Goal: Transaction & Acquisition: Purchase product/service

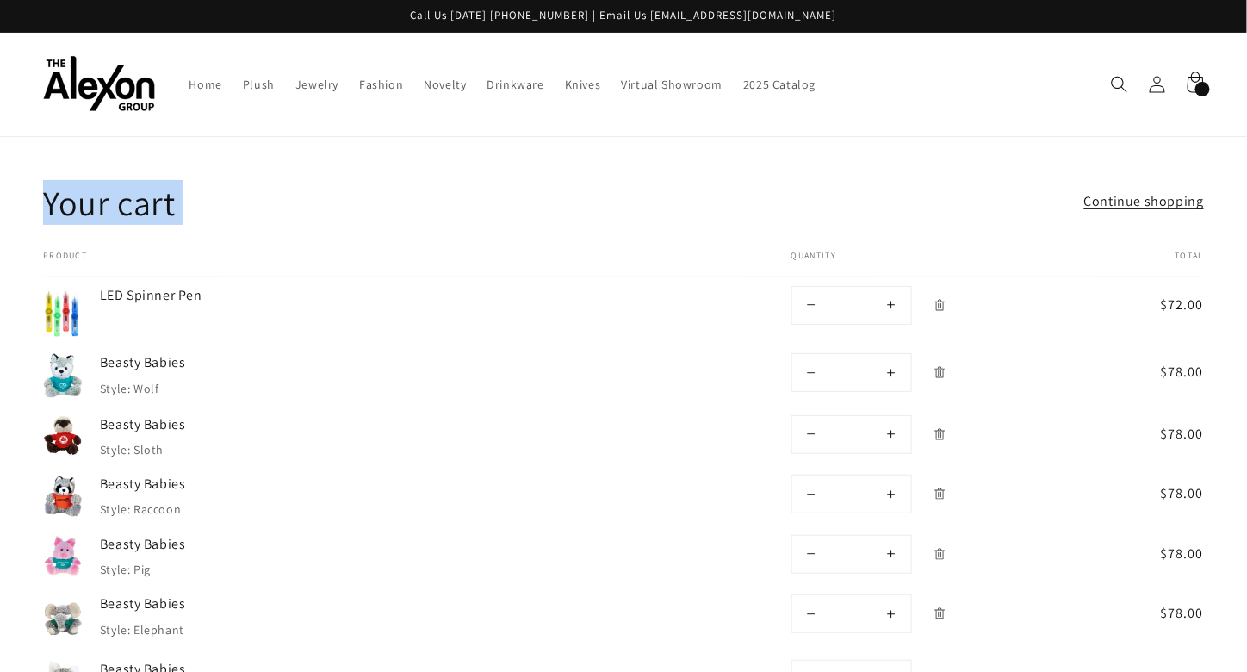
drag, startPoint x: 9, startPoint y: 139, endPoint x: 1259, endPoint y: 254, distance: 1254.7
click at [1246, 254] on html "Skip to content Call Us Today 877-827-5363 | Email Us info@alexongroup.com Home…" at bounding box center [623, 336] width 1247 height 672
click at [611, 409] on td "Beasty Babies Style: Sloth" at bounding box center [411, 435] width 657 height 59
click at [892, 416] on button "Increase quantity for Beasty Babies" at bounding box center [891, 434] width 39 height 37
type input "**"
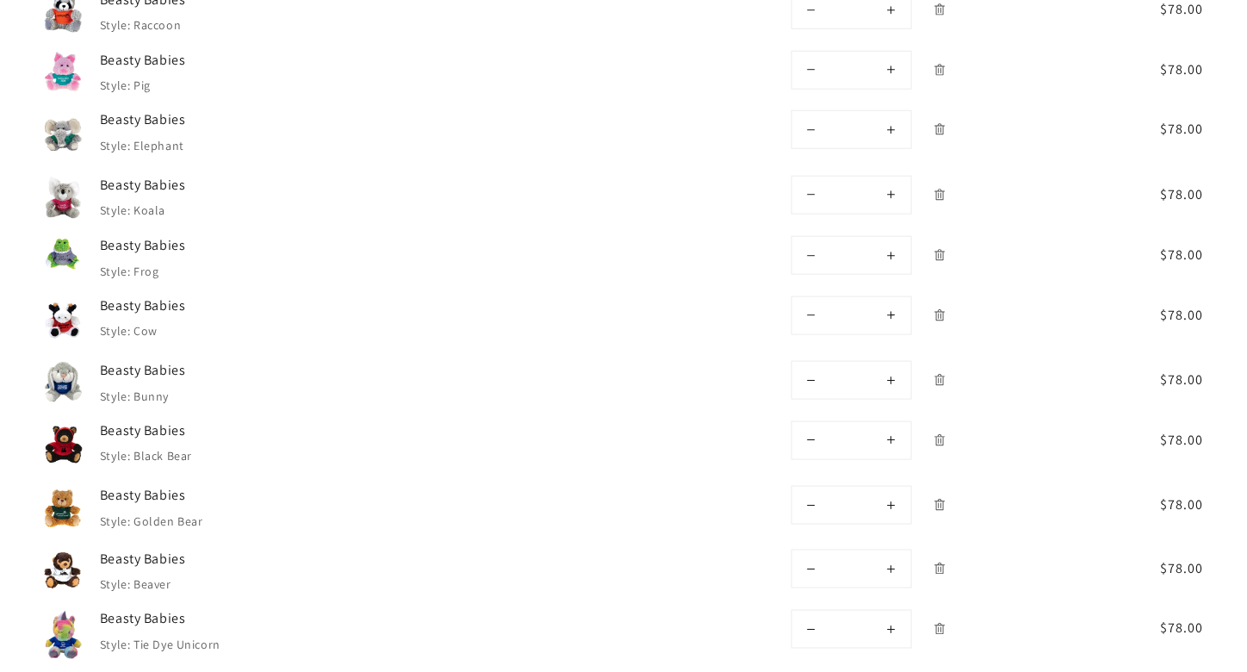
scroll to position [489, 0]
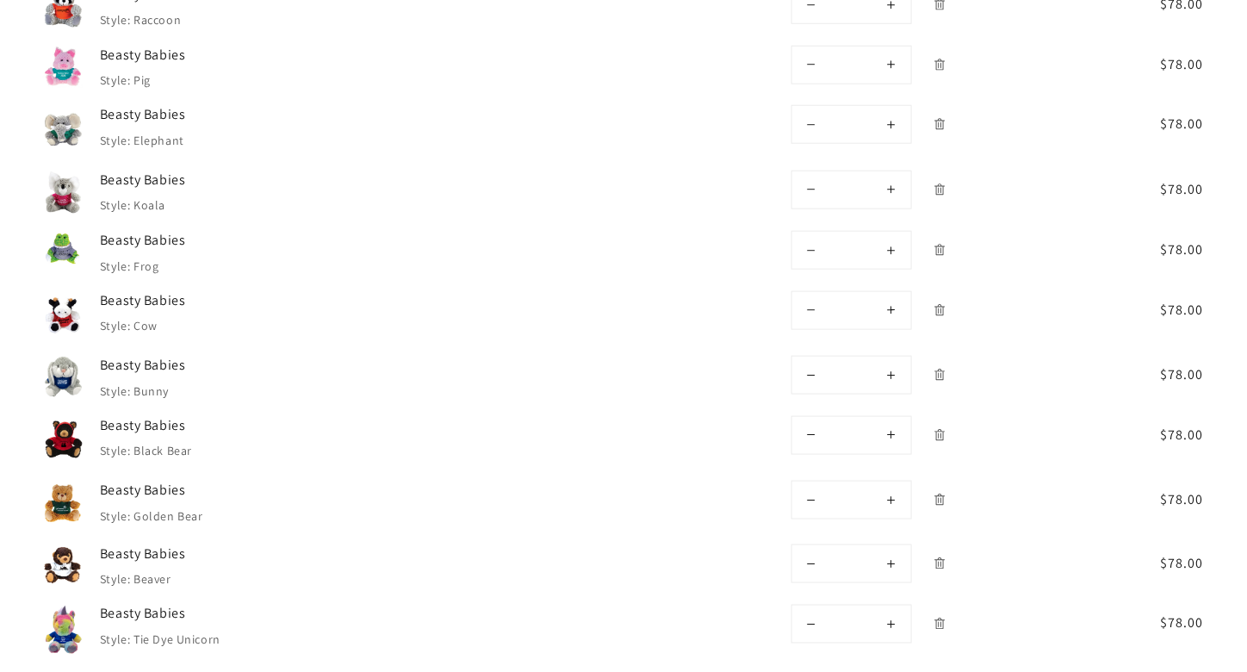
click at [897, 605] on button "Increase quantity for Beasty Babies" at bounding box center [891, 623] width 39 height 37
type input "**"
click at [803, 605] on button "Decrease quantity for Beasty Babies" at bounding box center [811, 623] width 39 height 37
type input "**"
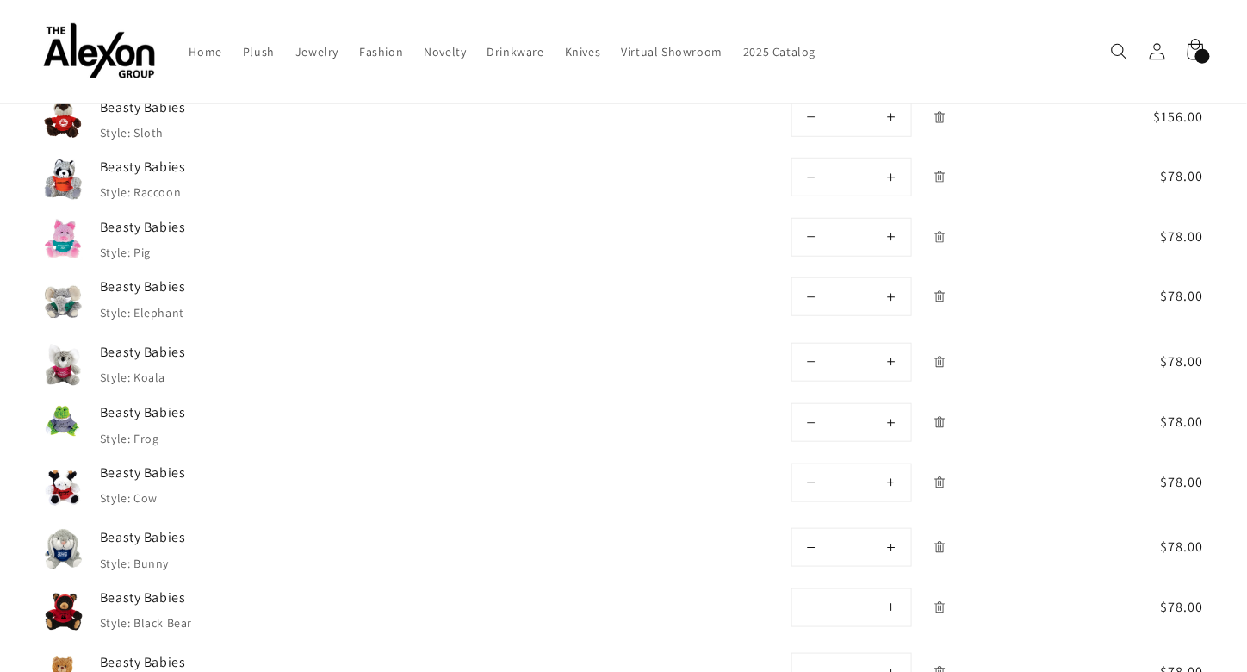
scroll to position [315, 0]
click at [815, 101] on button "Decrease quantity for Beasty Babies" at bounding box center [811, 119] width 39 height 37
type input "**"
click at [425, 45] on span "Novelty" at bounding box center [445, 51] width 42 height 15
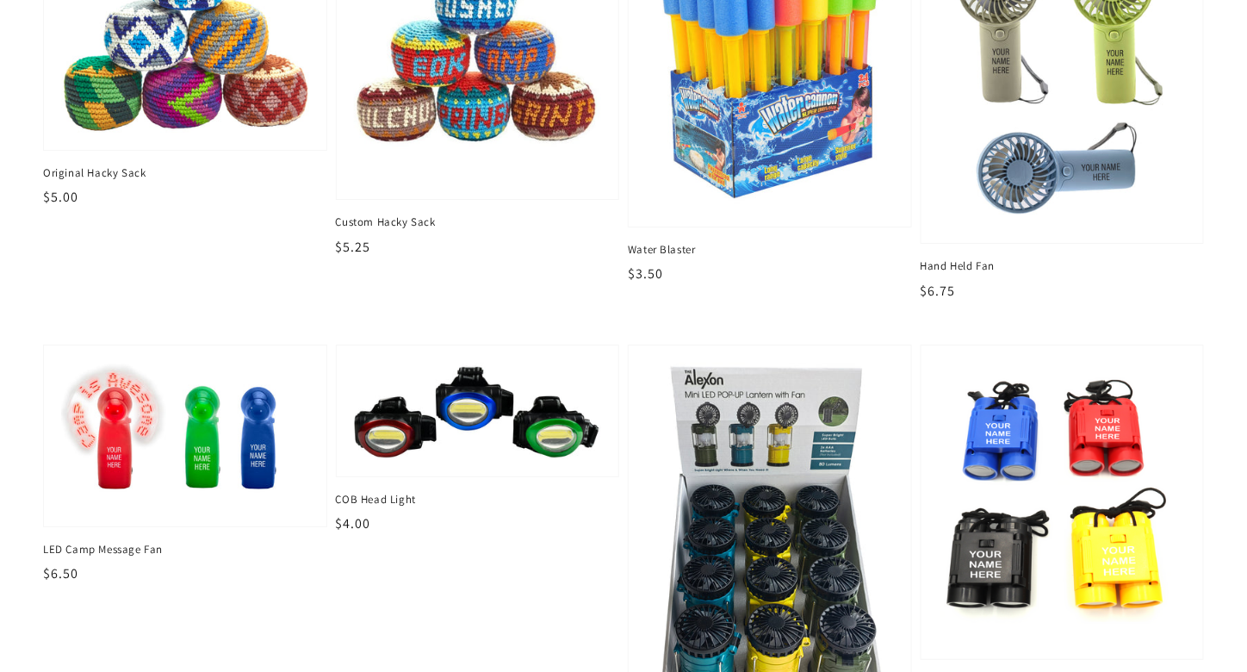
scroll to position [1967, 0]
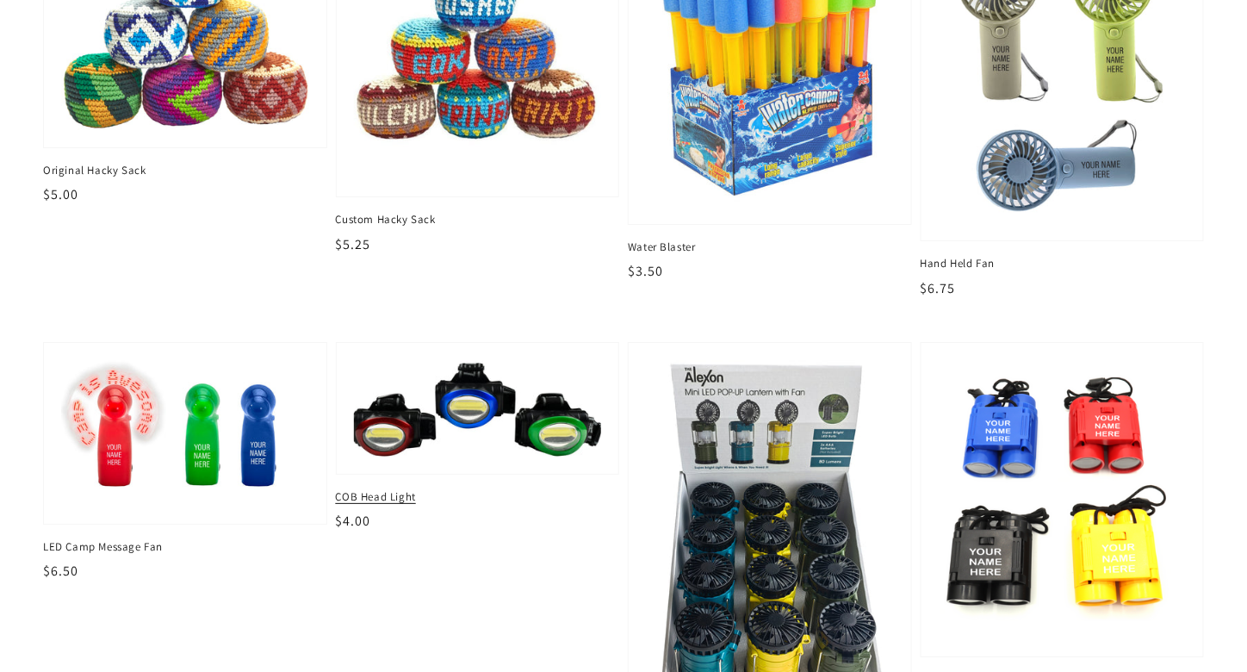
click at [505, 385] on img at bounding box center [477, 407] width 255 height 99
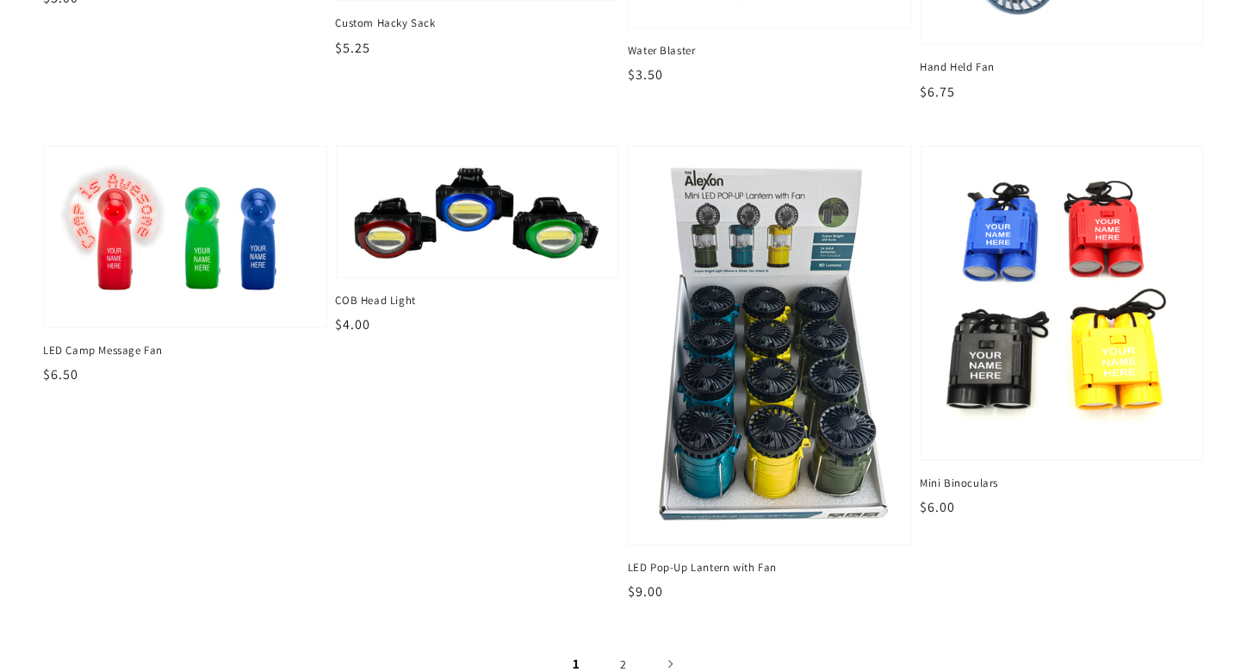
scroll to position [2223, 0]
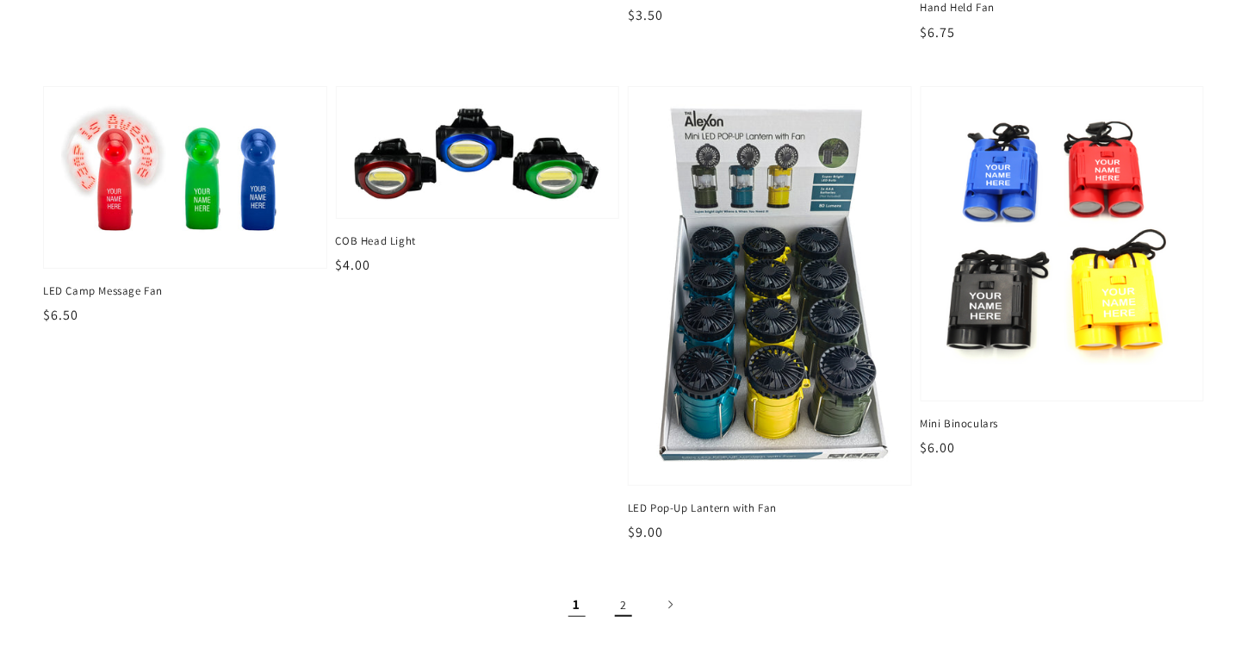
click at [623, 586] on link "2" at bounding box center [623, 605] width 38 height 38
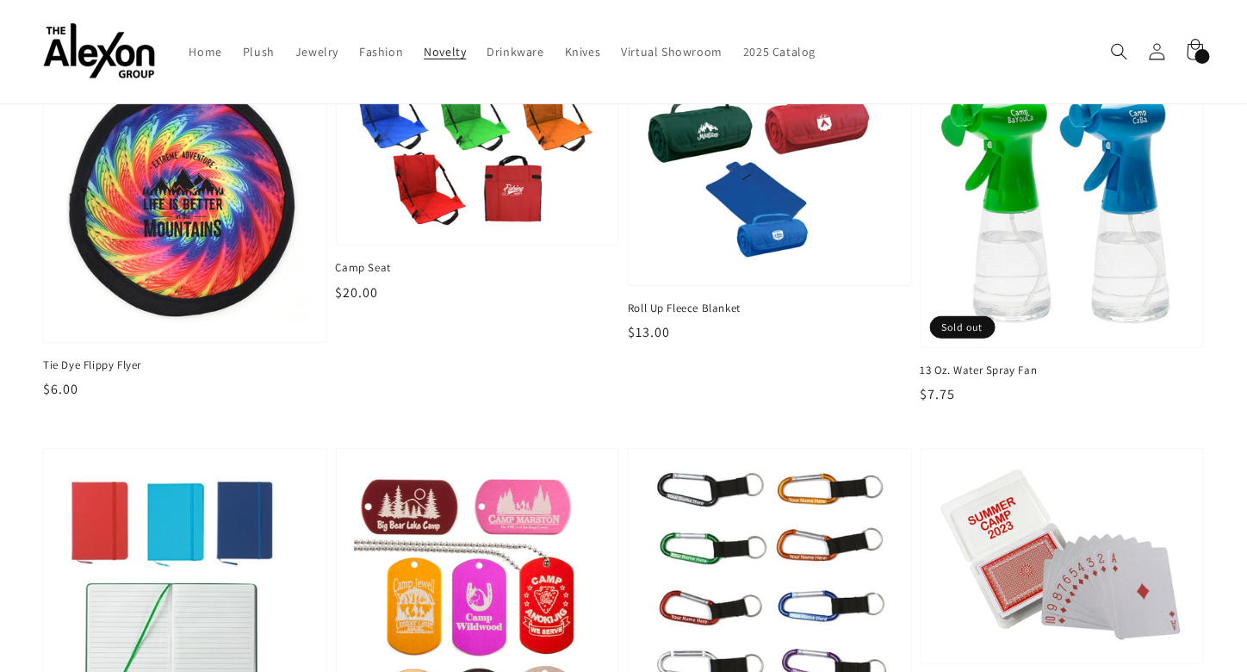
scroll to position [44, 0]
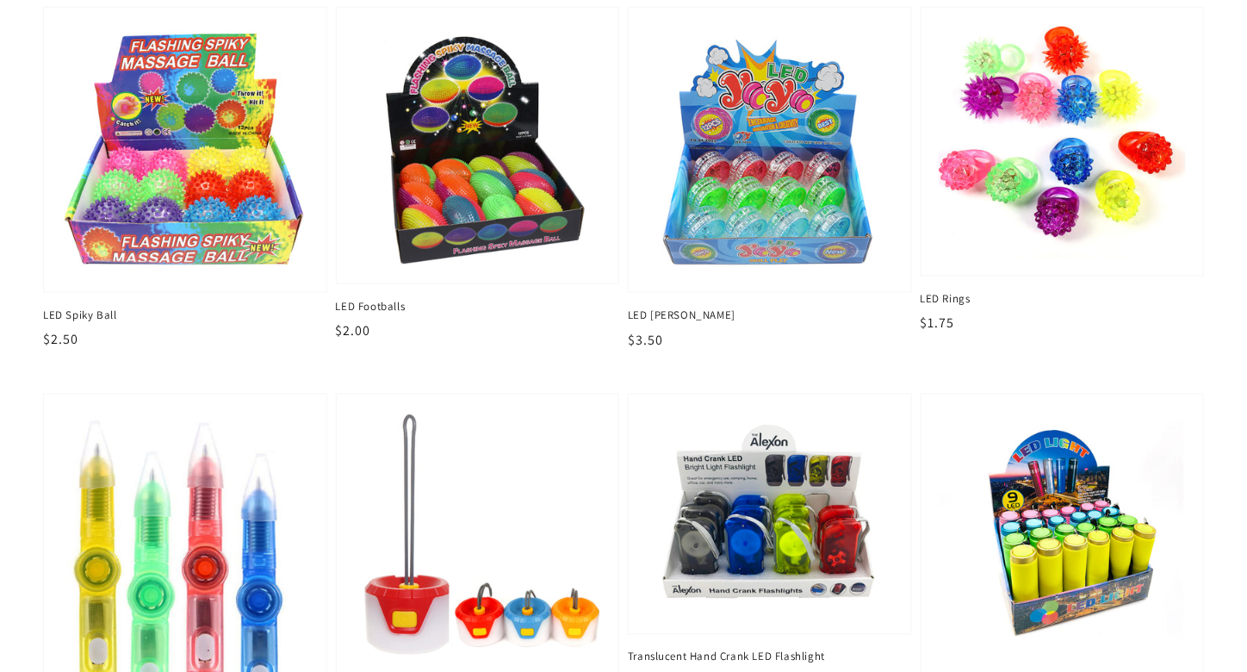
scroll to position [615, 0]
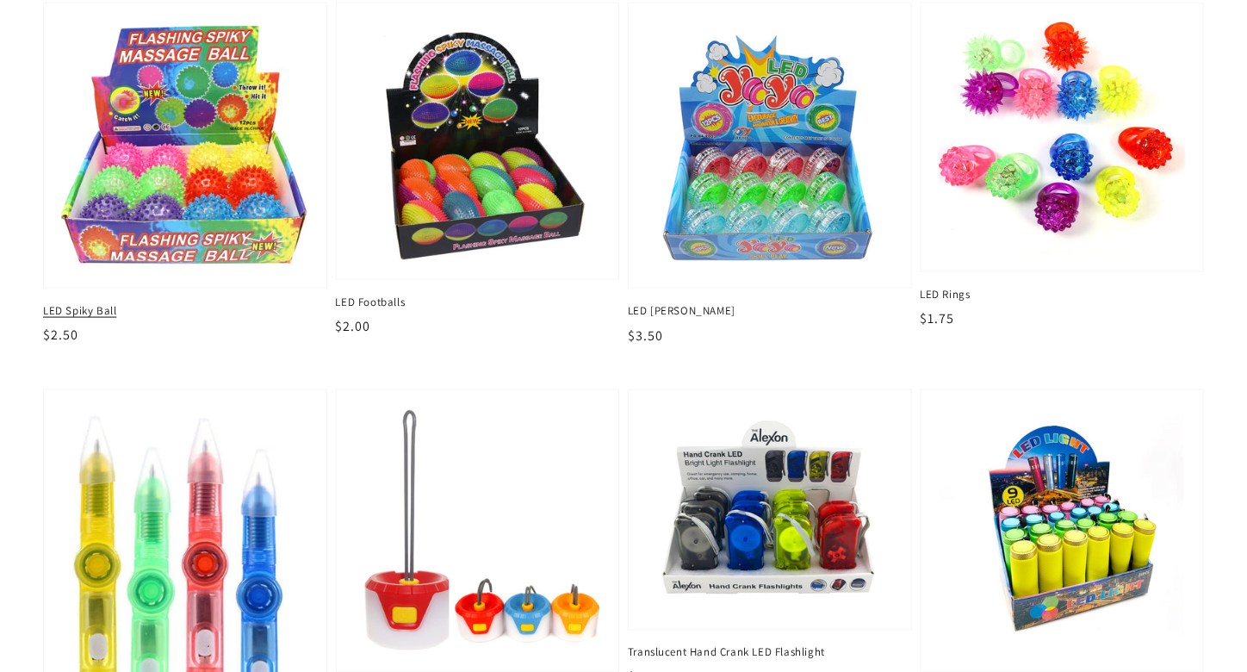
click at [239, 195] on img at bounding box center [185, 144] width 255 height 257
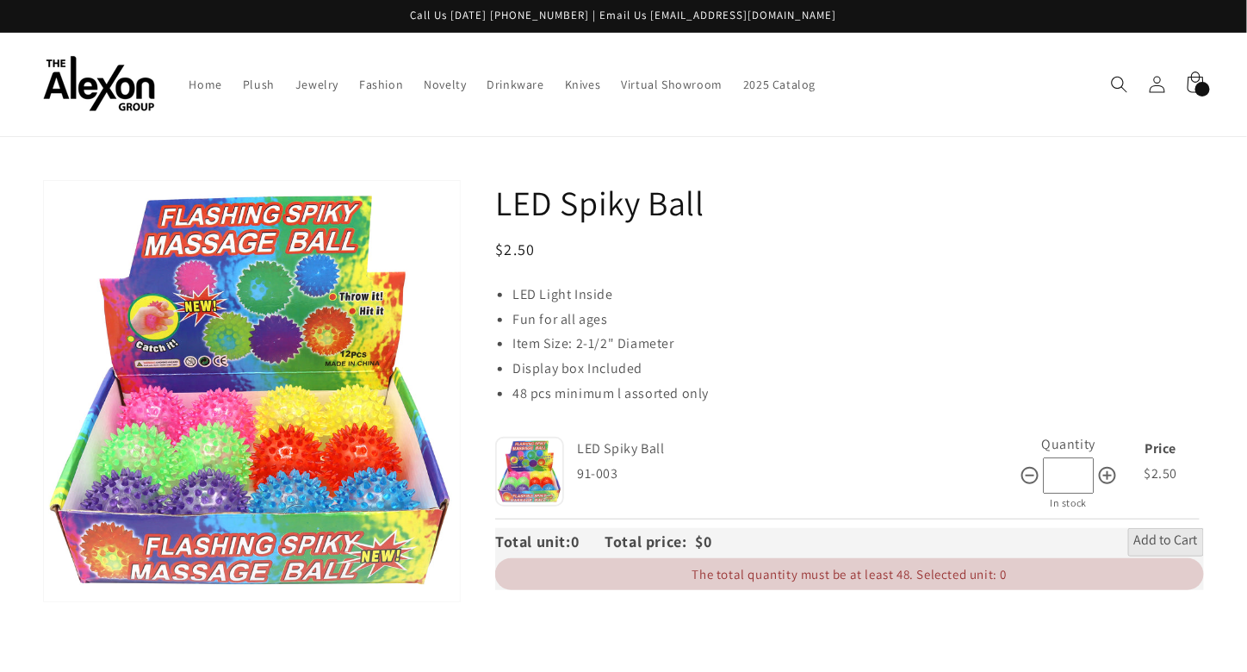
click at [1069, 457] on input "*" at bounding box center [1069, 475] width 52 height 37
type input "*"
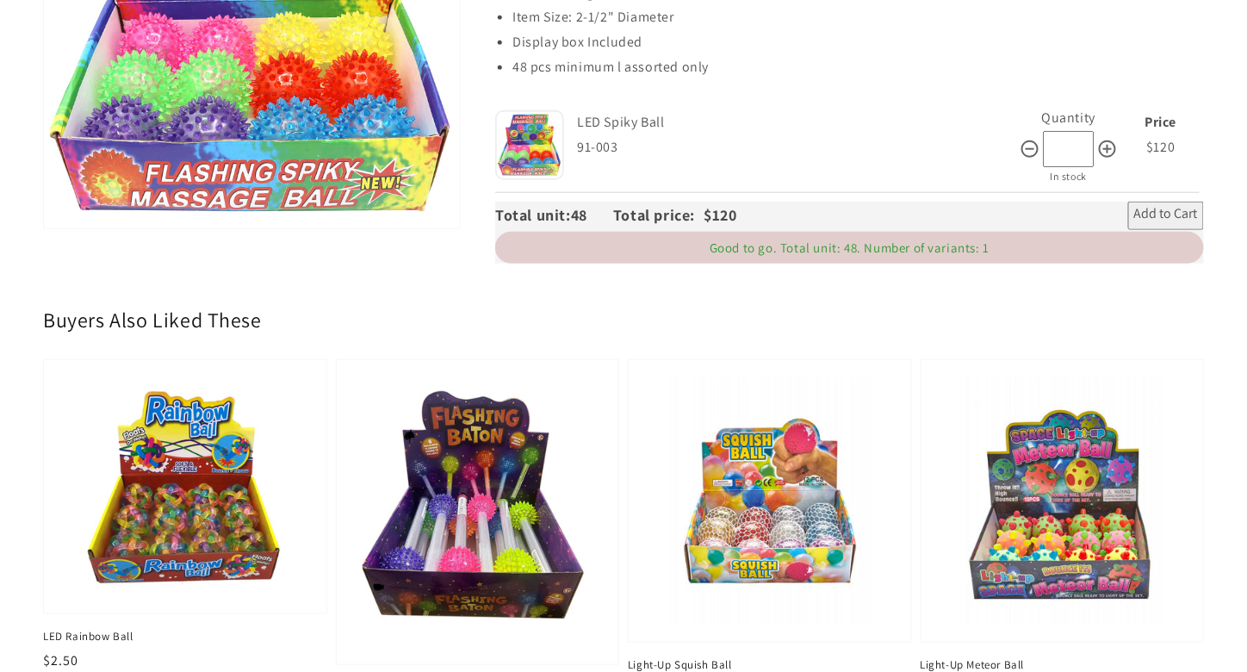
scroll to position [370, 0]
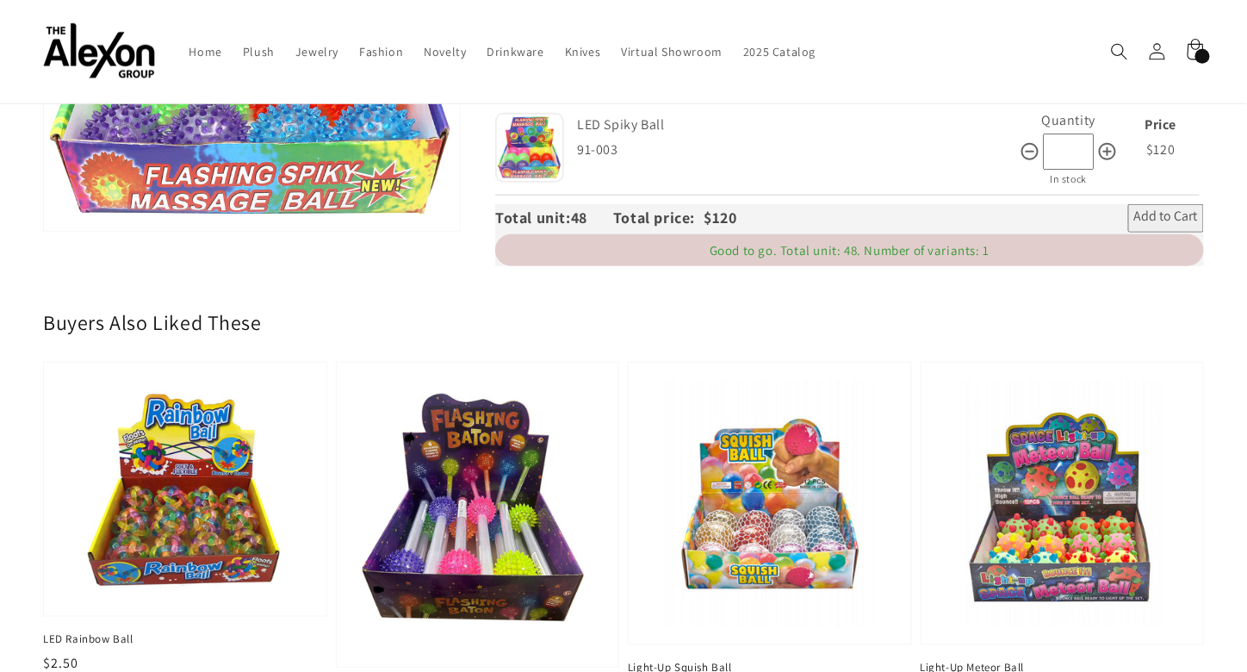
type input "**"
click at [778, 507] on img at bounding box center [769, 503] width 255 height 255
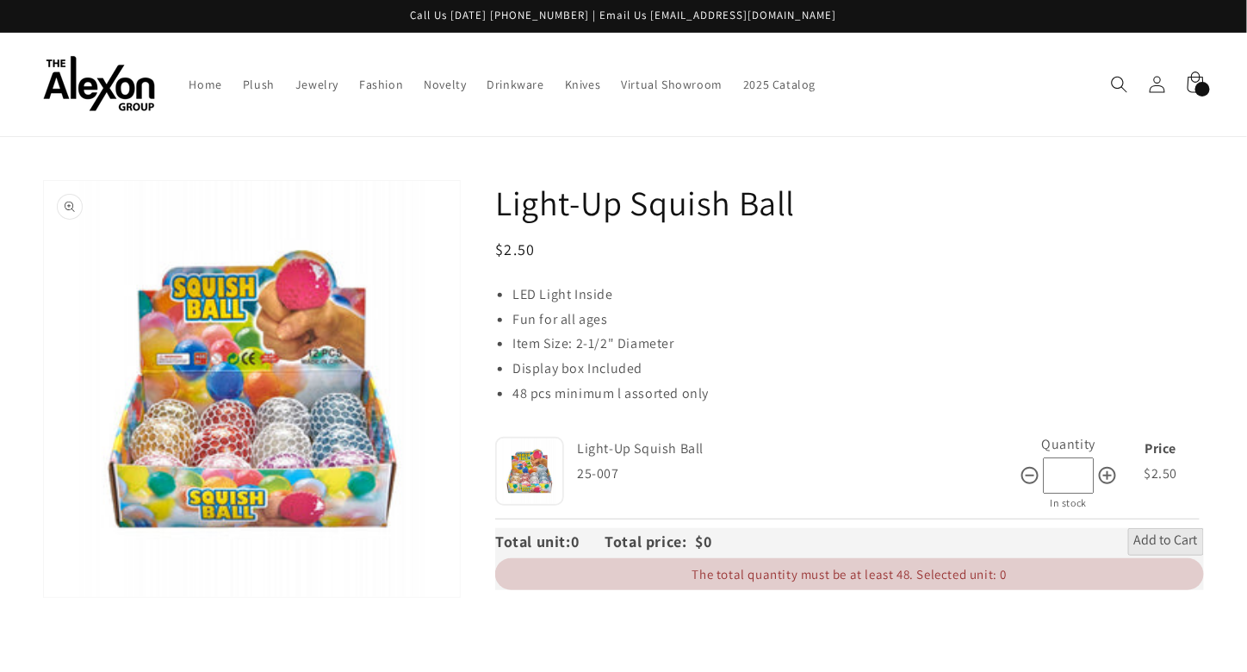
click at [317, 463] on button "Open media 1 in gallery view" at bounding box center [252, 389] width 416 height 416
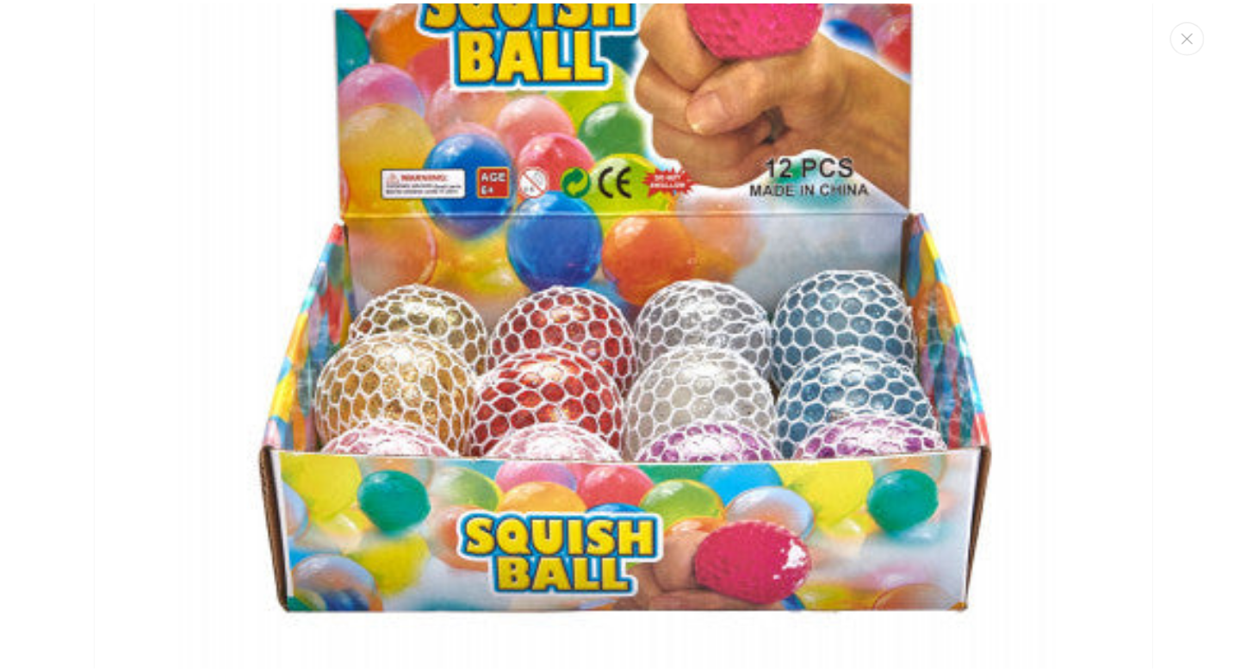
scroll to position [121, 0]
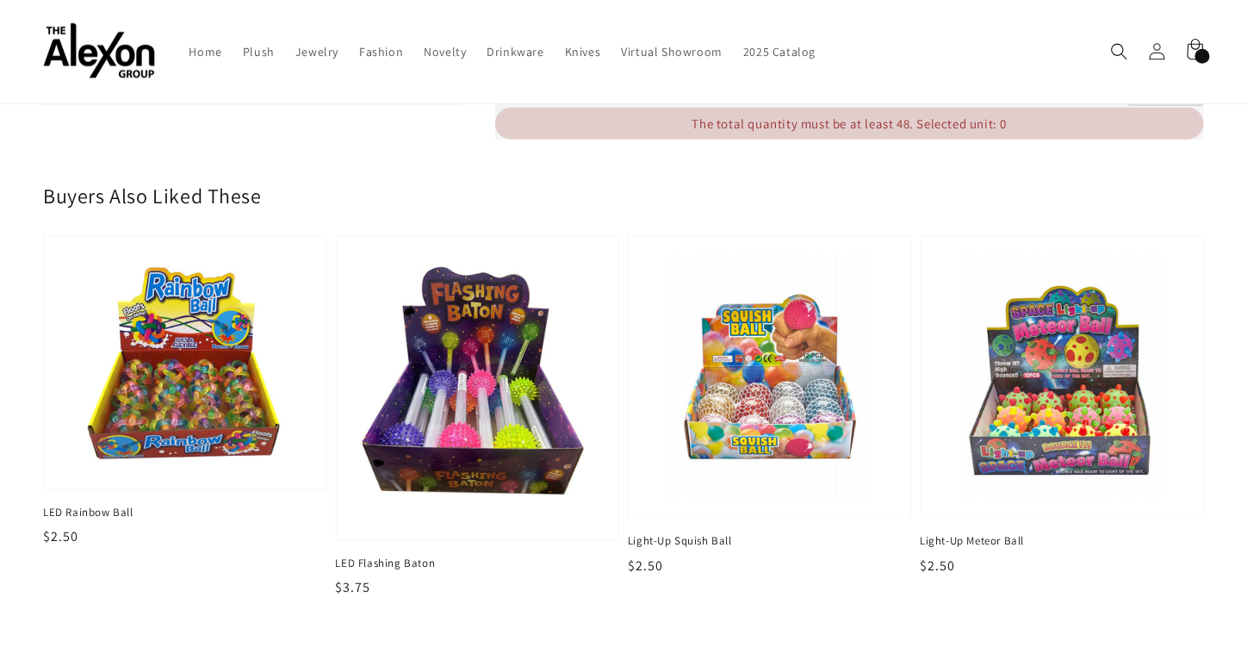
scroll to position [496, 0]
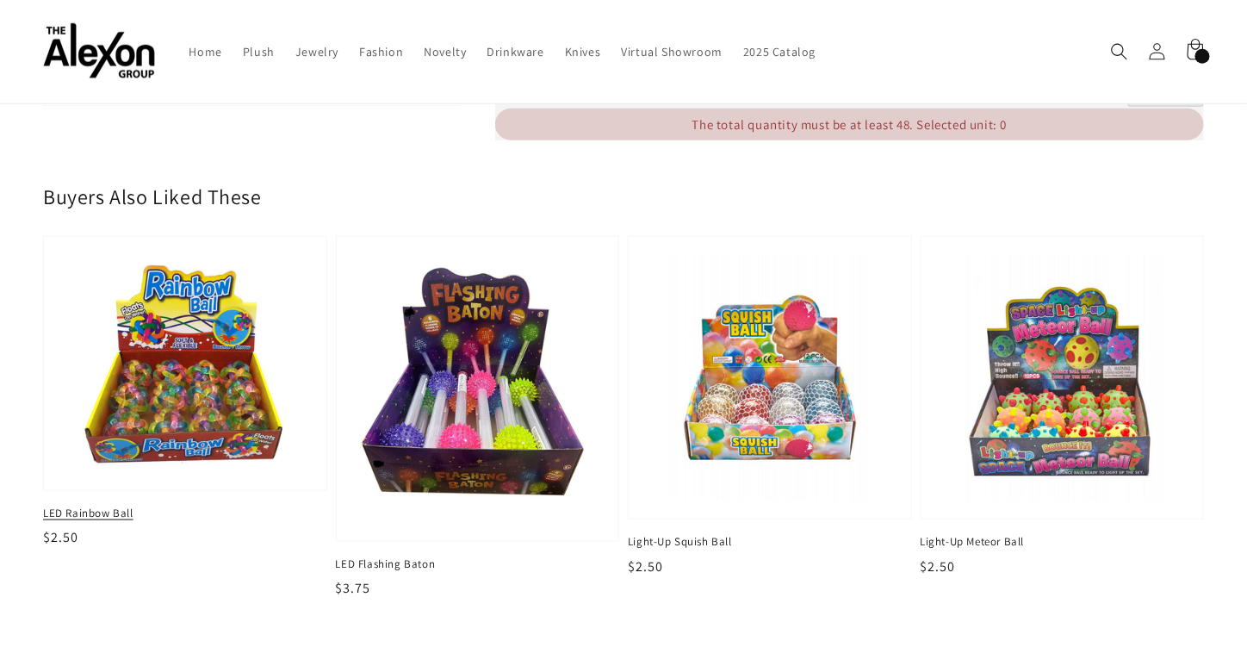
click at [198, 393] on img at bounding box center [185, 363] width 255 height 225
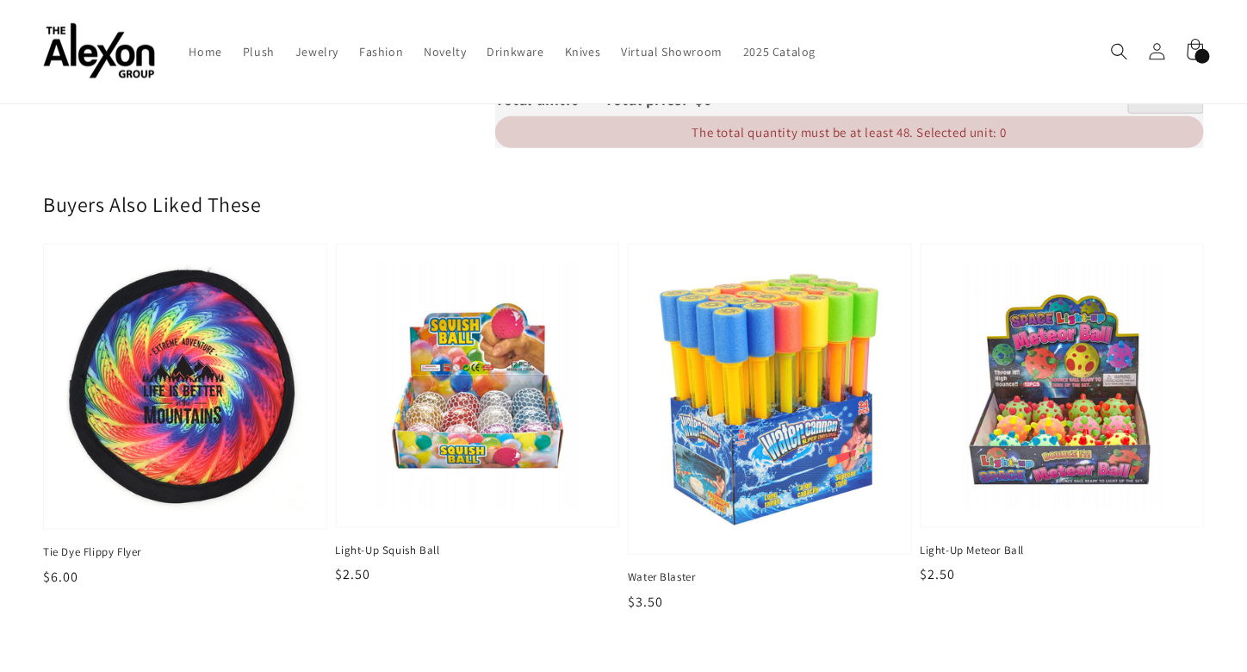
scroll to position [451, 0]
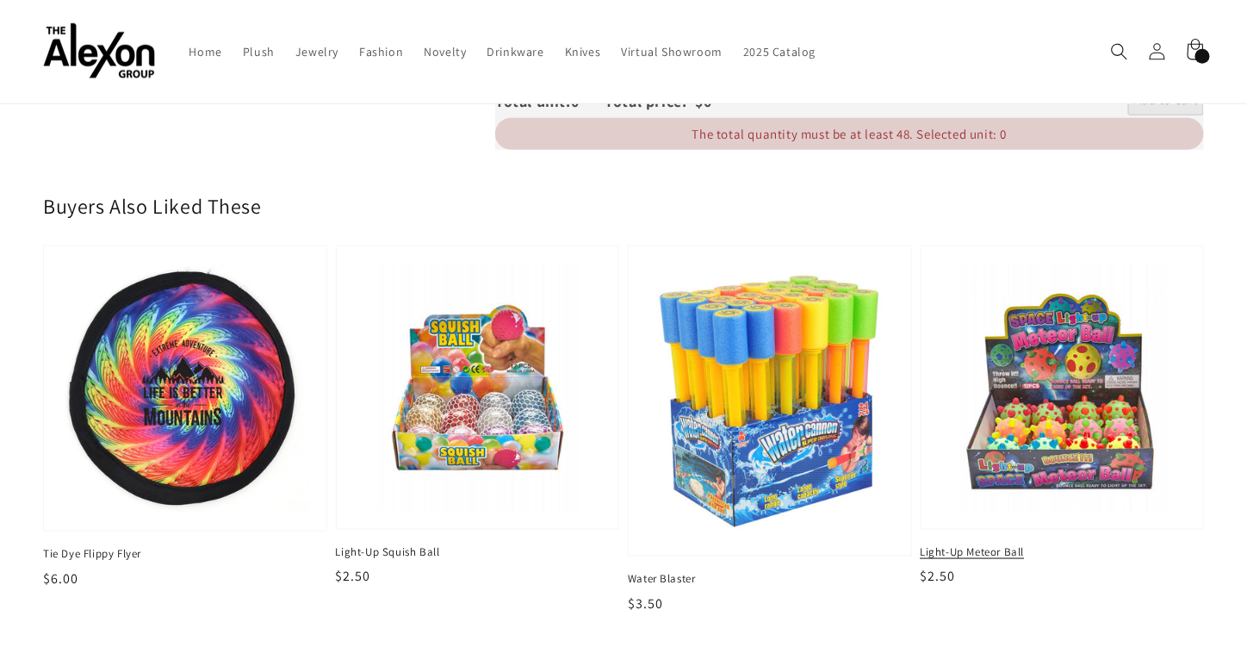
click at [1076, 439] on img at bounding box center [1061, 387] width 255 height 255
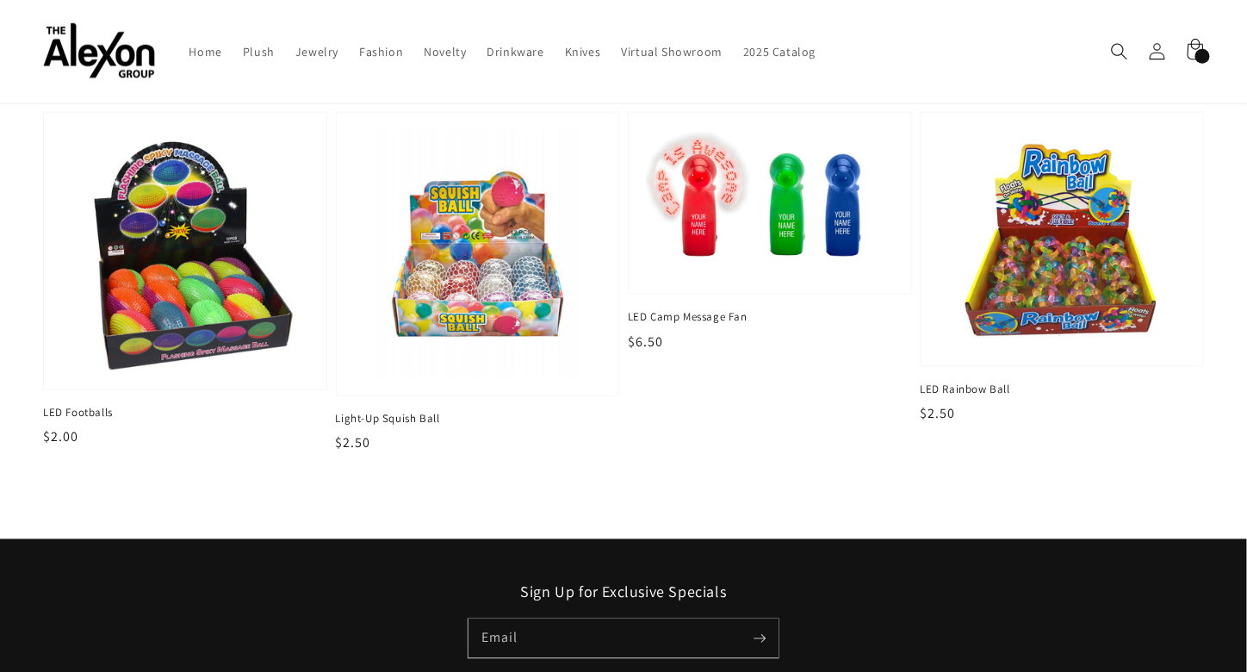
scroll to position [146, 0]
